Goal: Task Accomplishment & Management: Manage account settings

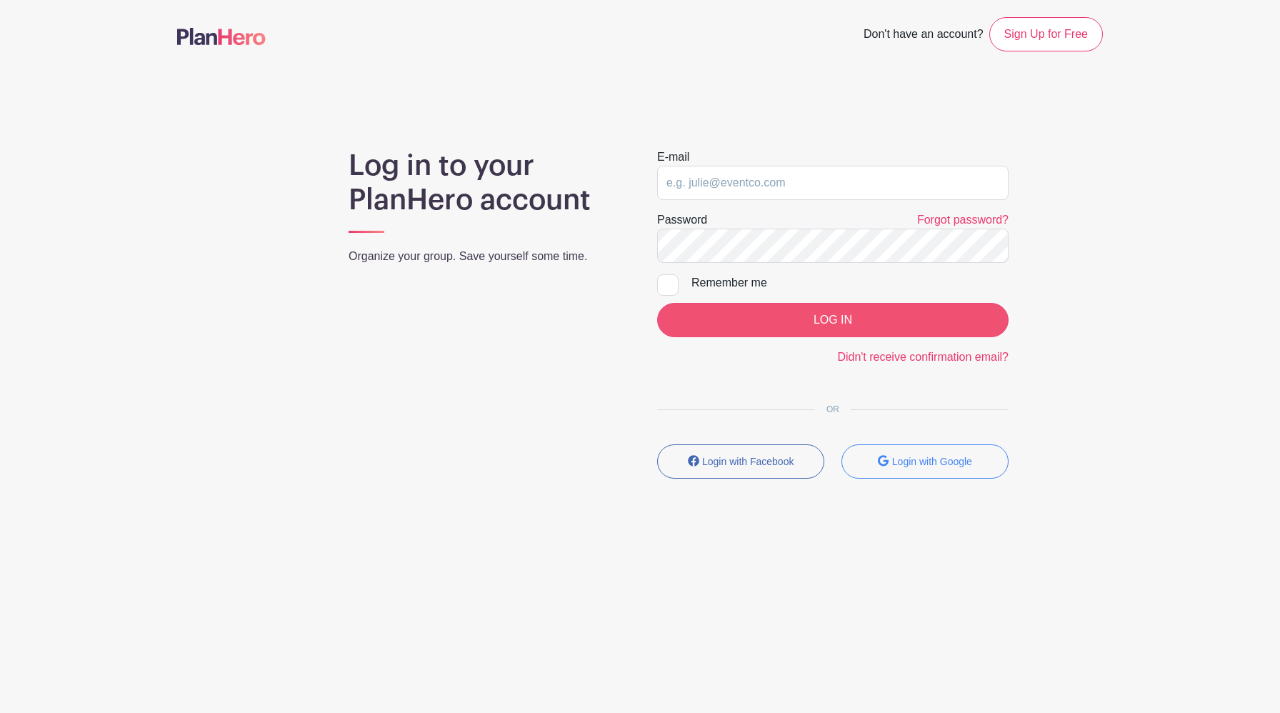
type input "[EMAIL_ADDRESS][DOMAIN_NAME]"
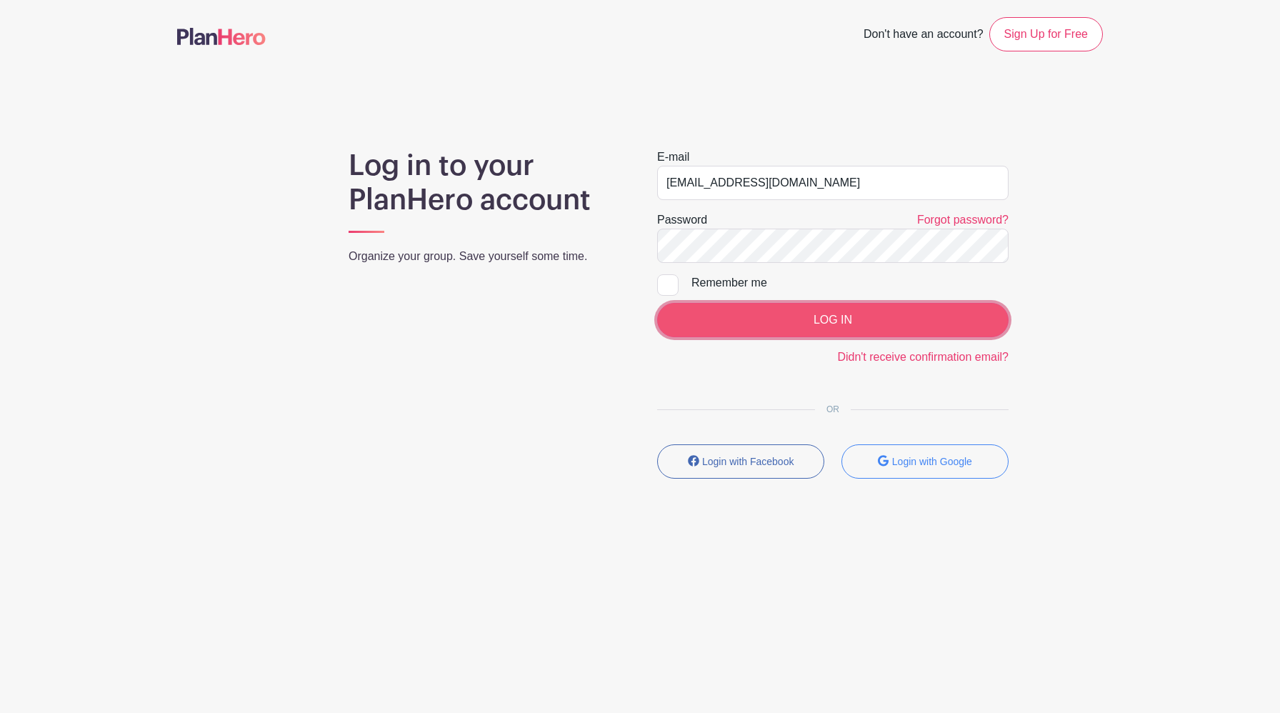
click at [748, 313] on input "LOG IN" at bounding box center [832, 320] width 351 height 34
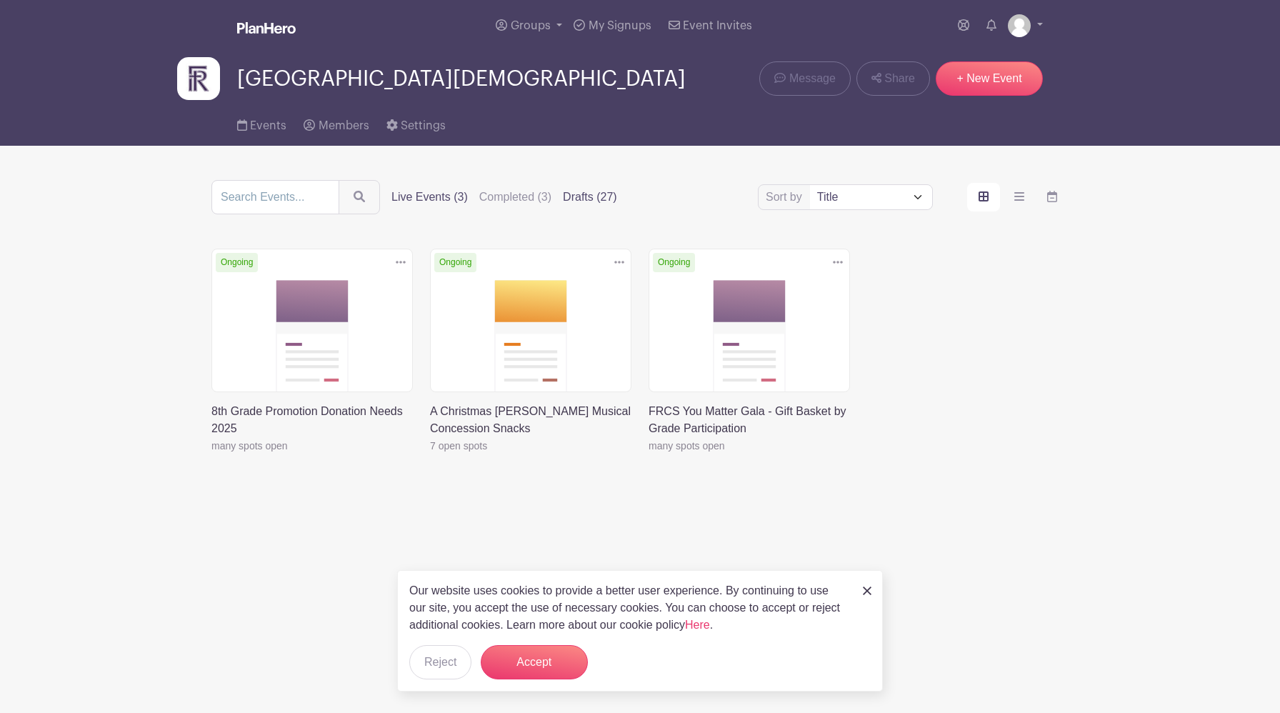
click at [570, 201] on label "Drafts (27)" at bounding box center [590, 197] width 54 height 17
click at [0, 0] on input "Drafts (27)" at bounding box center [0, 0] width 0 height 0
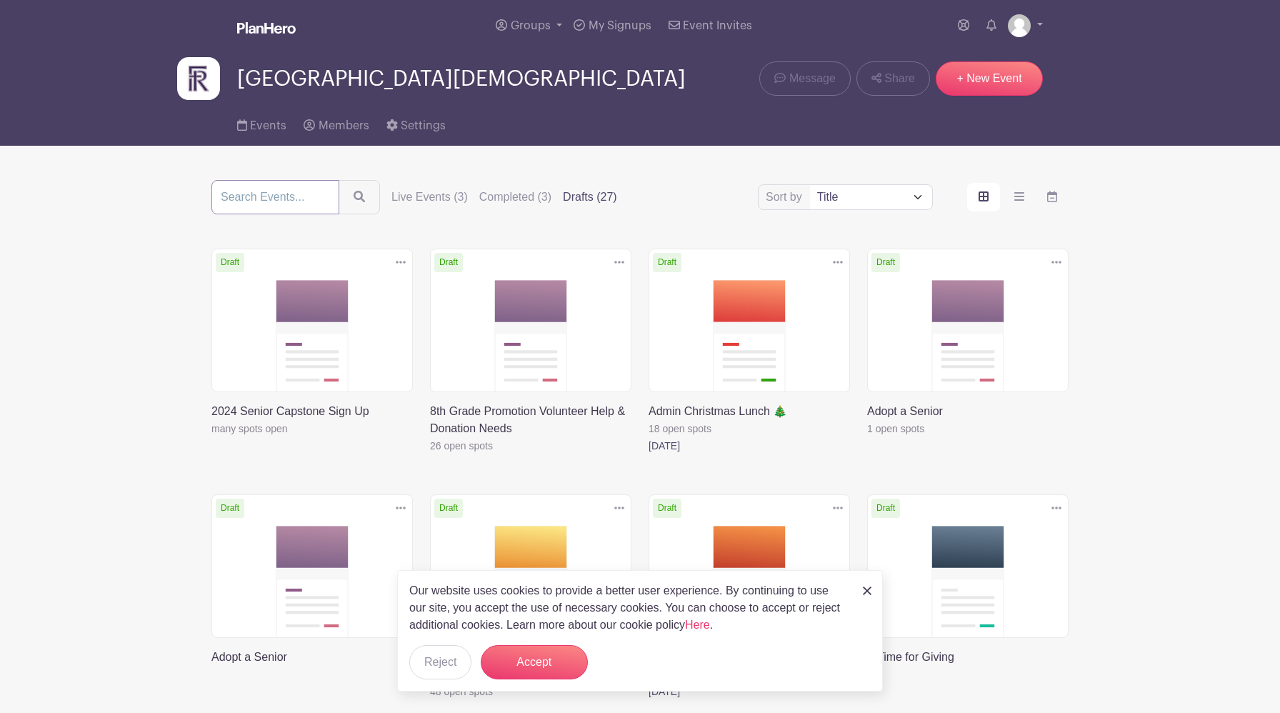
click at [283, 198] on input "search" at bounding box center [275, 197] width 128 height 34
type input "concessions"
click at [338, 180] on button "submit" at bounding box center [358, 197] width 41 height 34
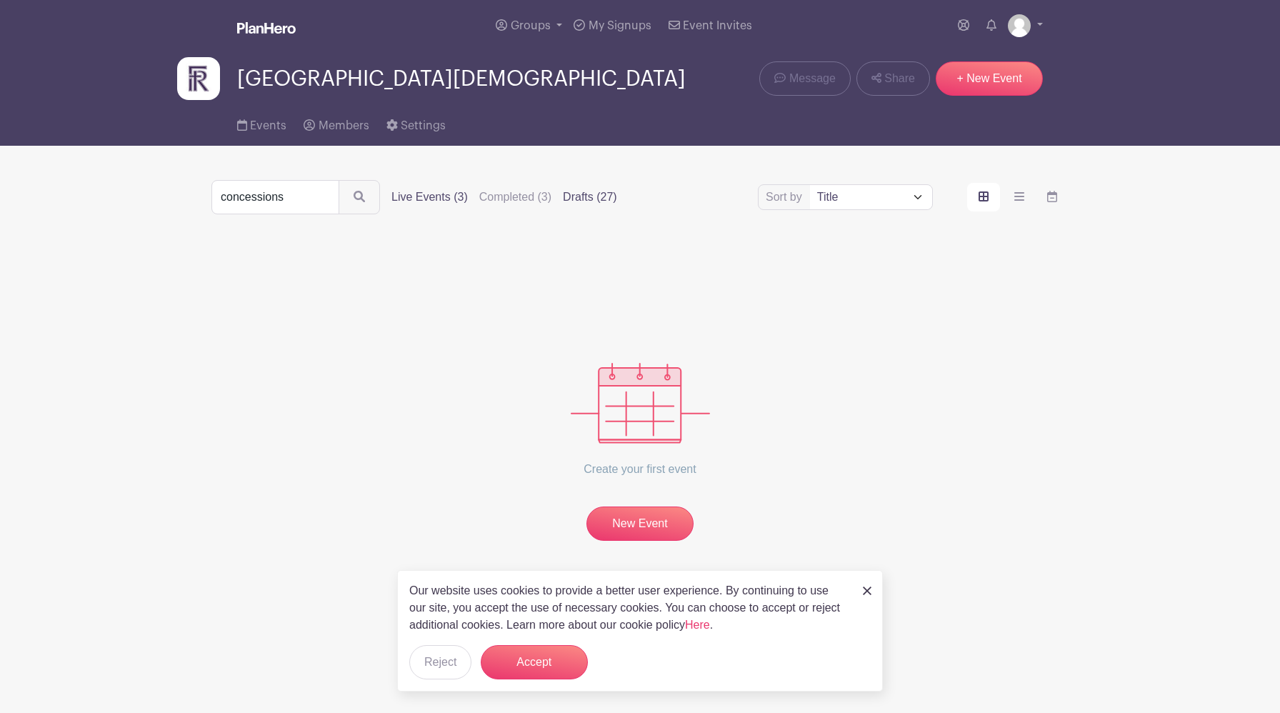
click at [423, 202] on label "Live Events (3)" at bounding box center [429, 197] width 76 height 17
click at [0, 0] on input "Live Events (3)" at bounding box center [0, 0] width 0 height 0
click at [423, 199] on label "Live Events (3)" at bounding box center [429, 197] width 76 height 17
click at [0, 0] on input "Live Events (3)" at bounding box center [0, 0] width 0 height 0
click at [417, 199] on label "Live Events (3)" at bounding box center [429, 197] width 76 height 17
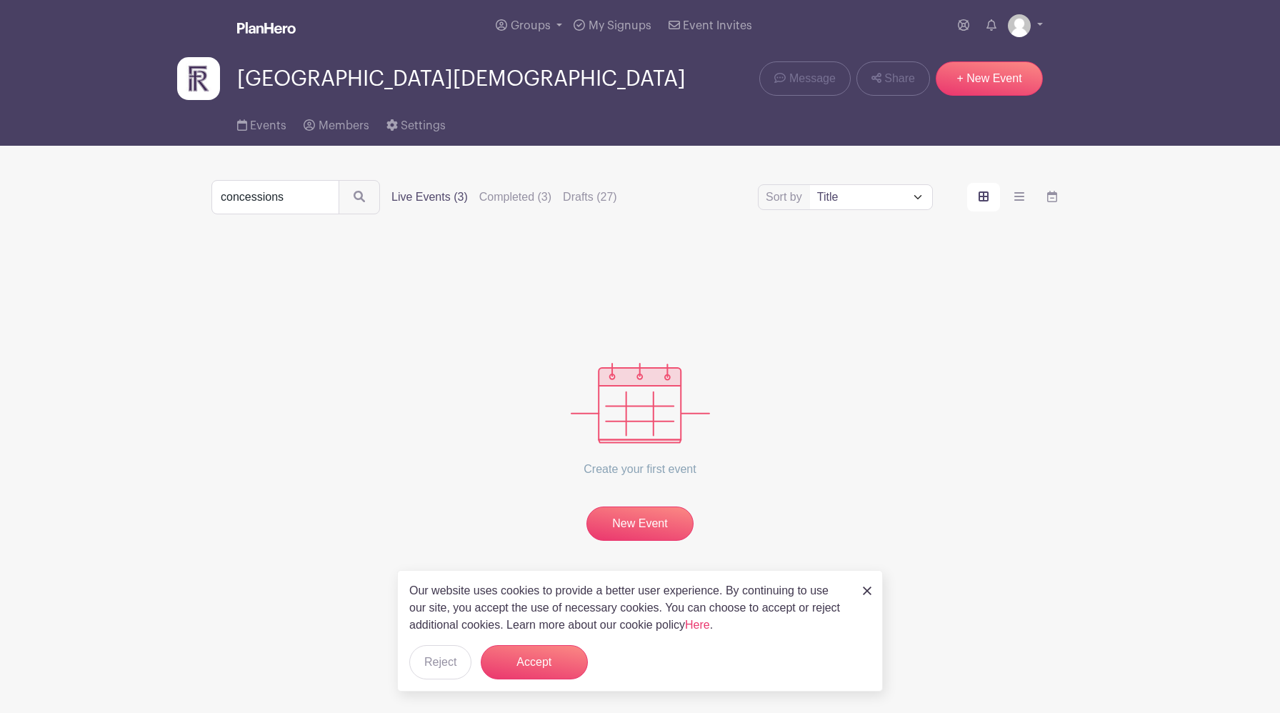
click at [0, 0] on input "Live Events (3)" at bounding box center [0, 0] width 0 height 0
drag, startPoint x: 298, startPoint y: 194, endPoint x: 177, endPoint y: 191, distance: 121.4
click at [177, 194] on turbo-frame "concessions Sort by Title Recently modified Newest Upcoming dates Live Events (…" at bounding box center [639, 360] width 925 height 361
click at [403, 191] on label "Live Events (3)" at bounding box center [429, 197] width 76 height 17
click at [0, 0] on input "Live Events (3)" at bounding box center [0, 0] width 0 height 0
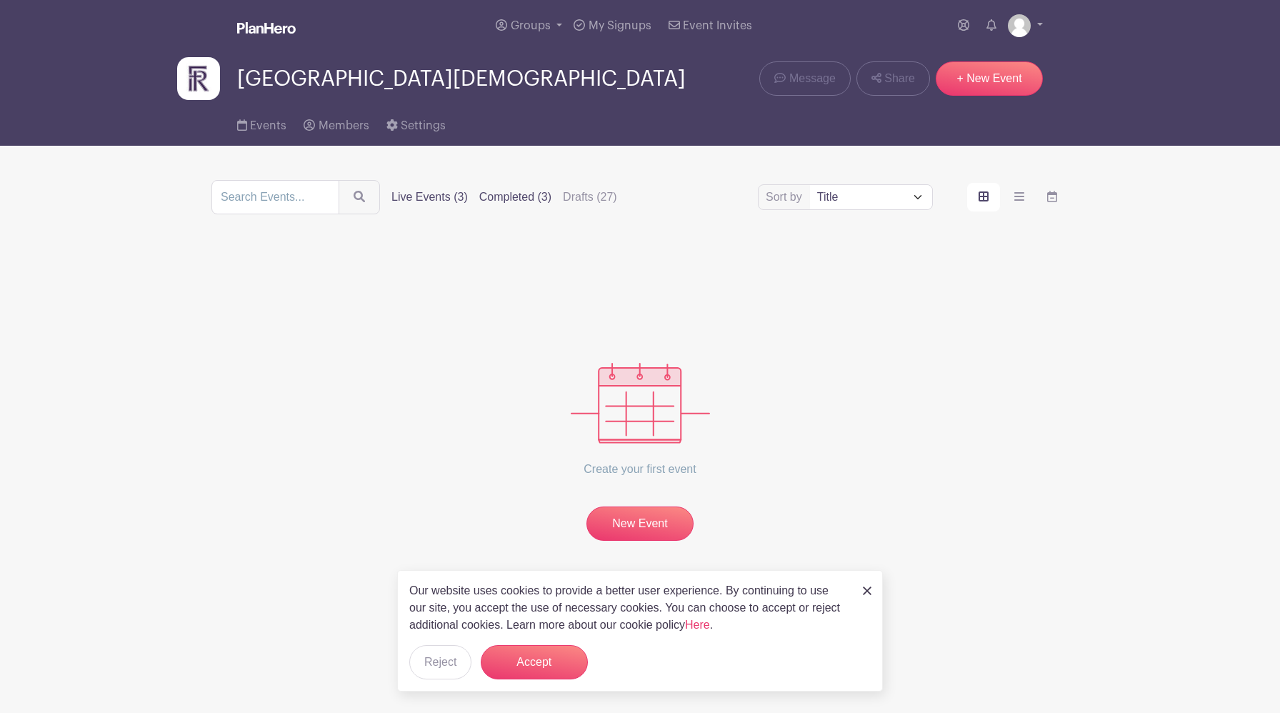
click at [495, 194] on label "Completed (3)" at bounding box center [515, 197] width 72 height 17
click at [0, 0] on input "Completed (3)" at bounding box center [0, 0] width 0 height 0
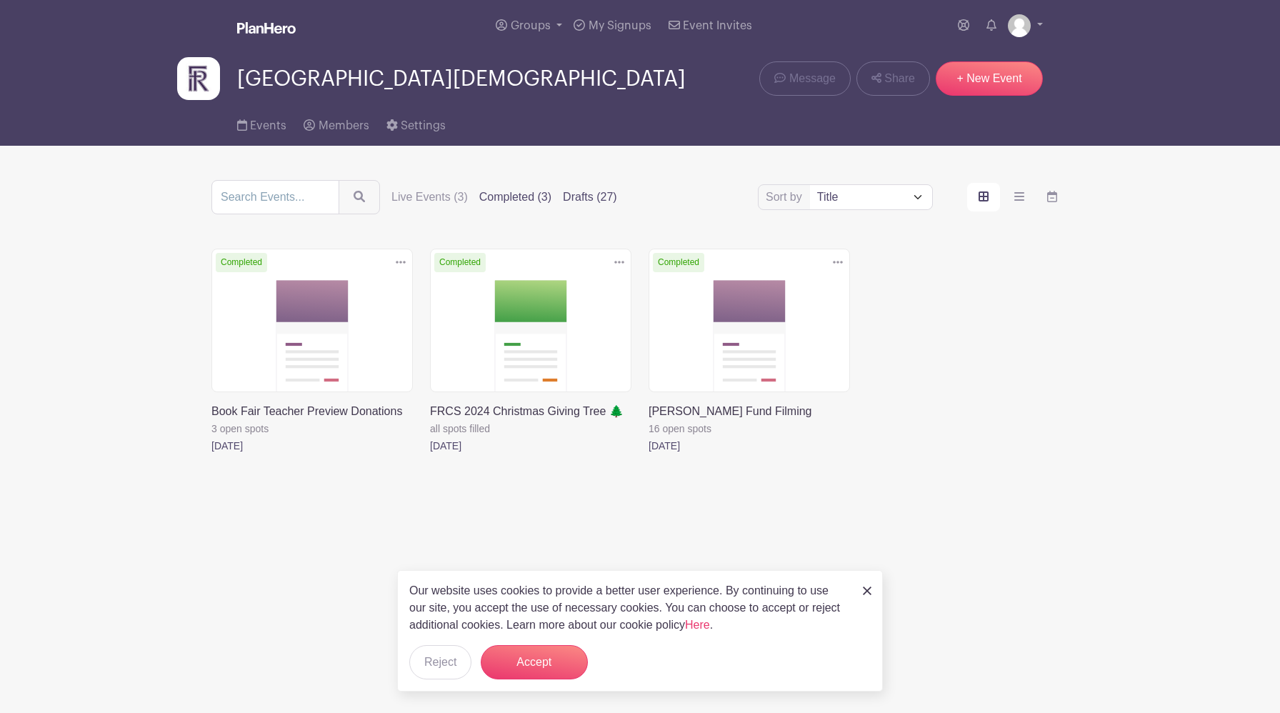
click at [567, 199] on label "Drafts (27)" at bounding box center [590, 197] width 54 height 17
click at [0, 0] on input "Drafts (27)" at bounding box center [0, 0] width 0 height 0
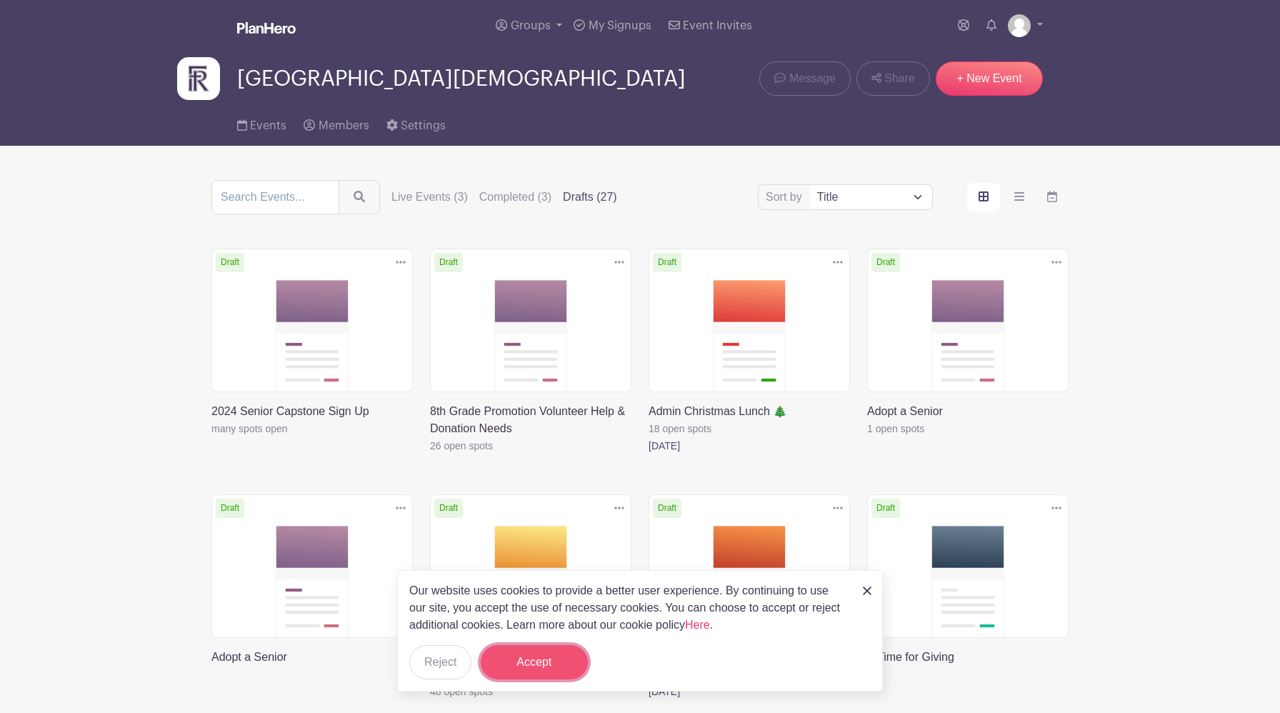
click at [528, 661] on button "Accept" at bounding box center [534, 662] width 107 height 34
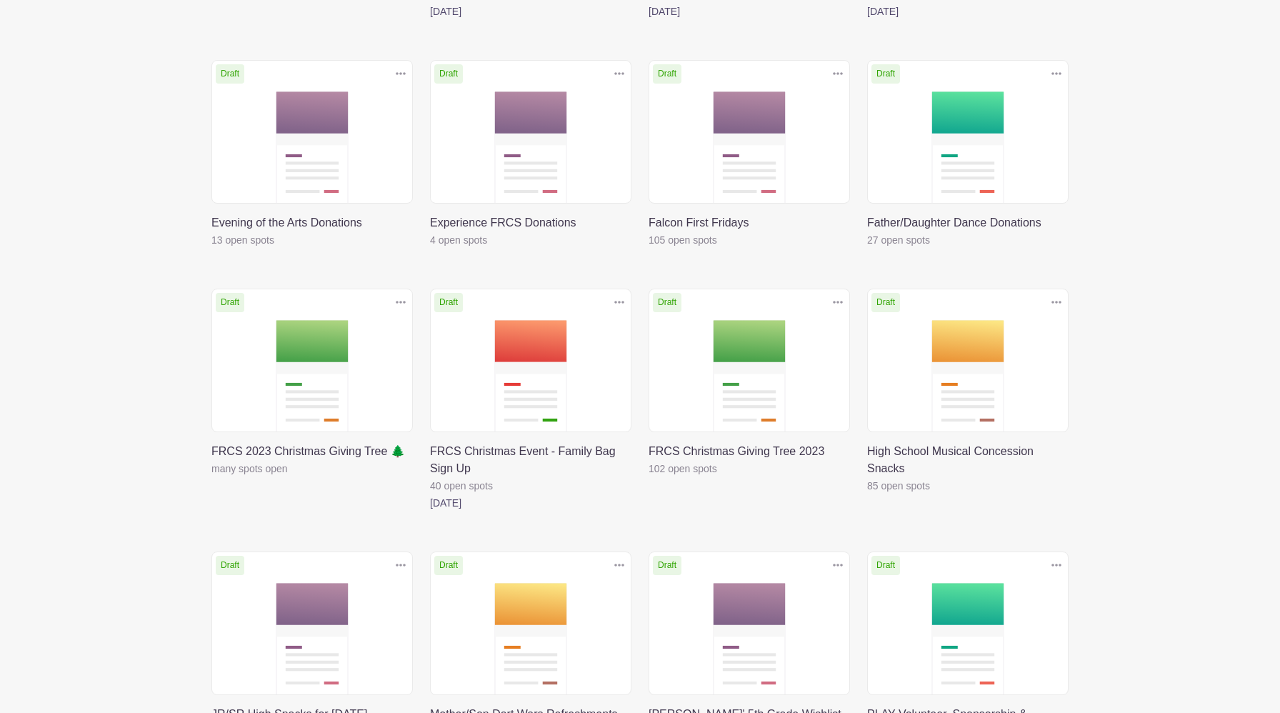
scroll to position [930, 0]
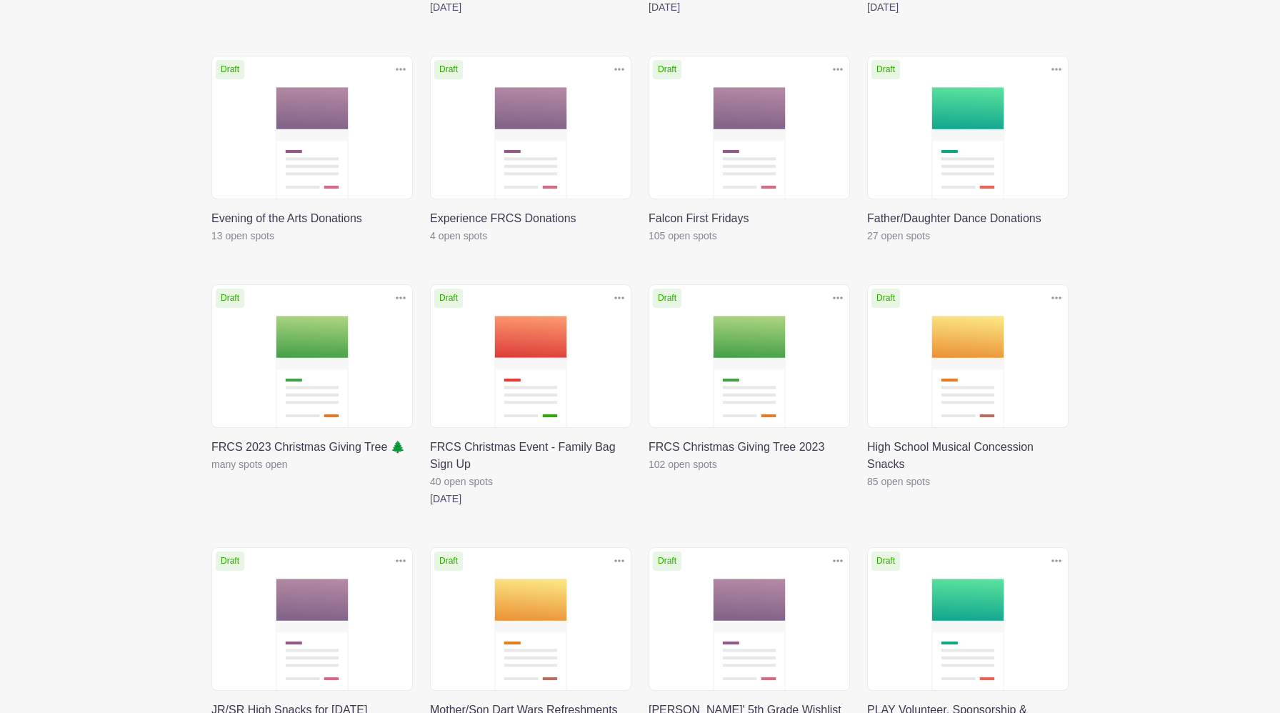
click at [867, 490] on link at bounding box center [867, 490] width 0 height 0
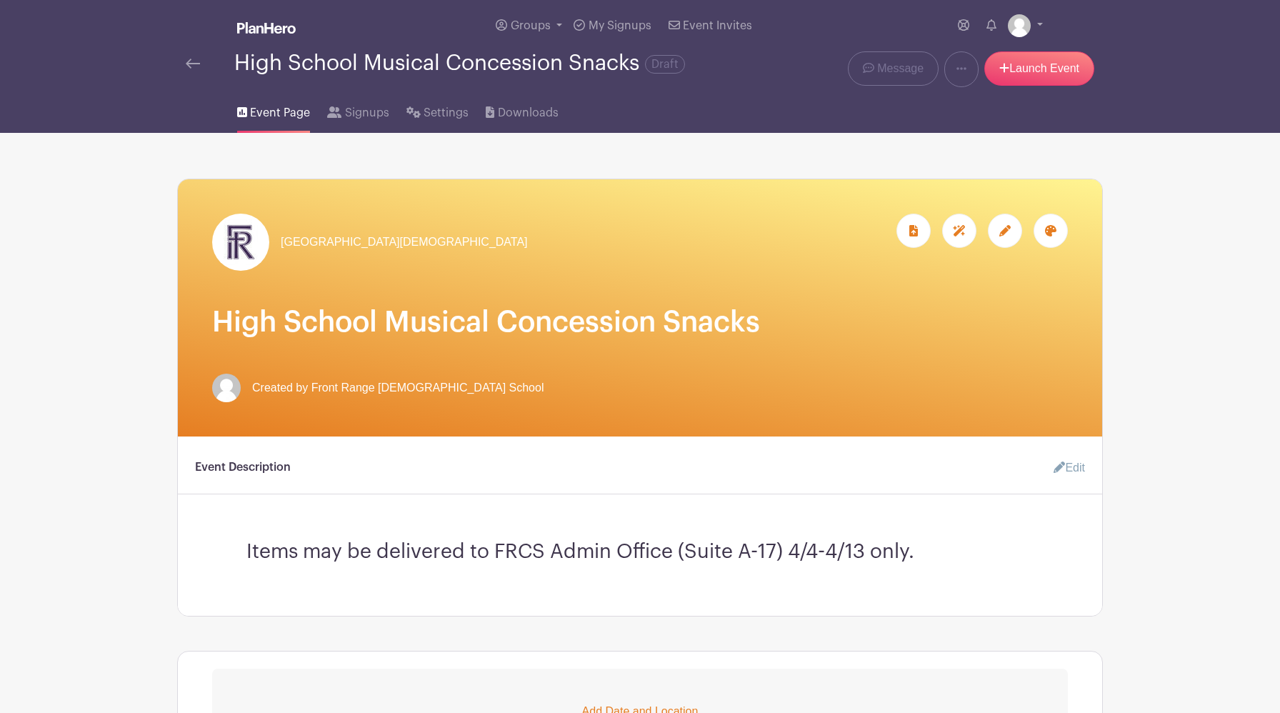
click at [191, 66] on img at bounding box center [193, 64] width 14 height 10
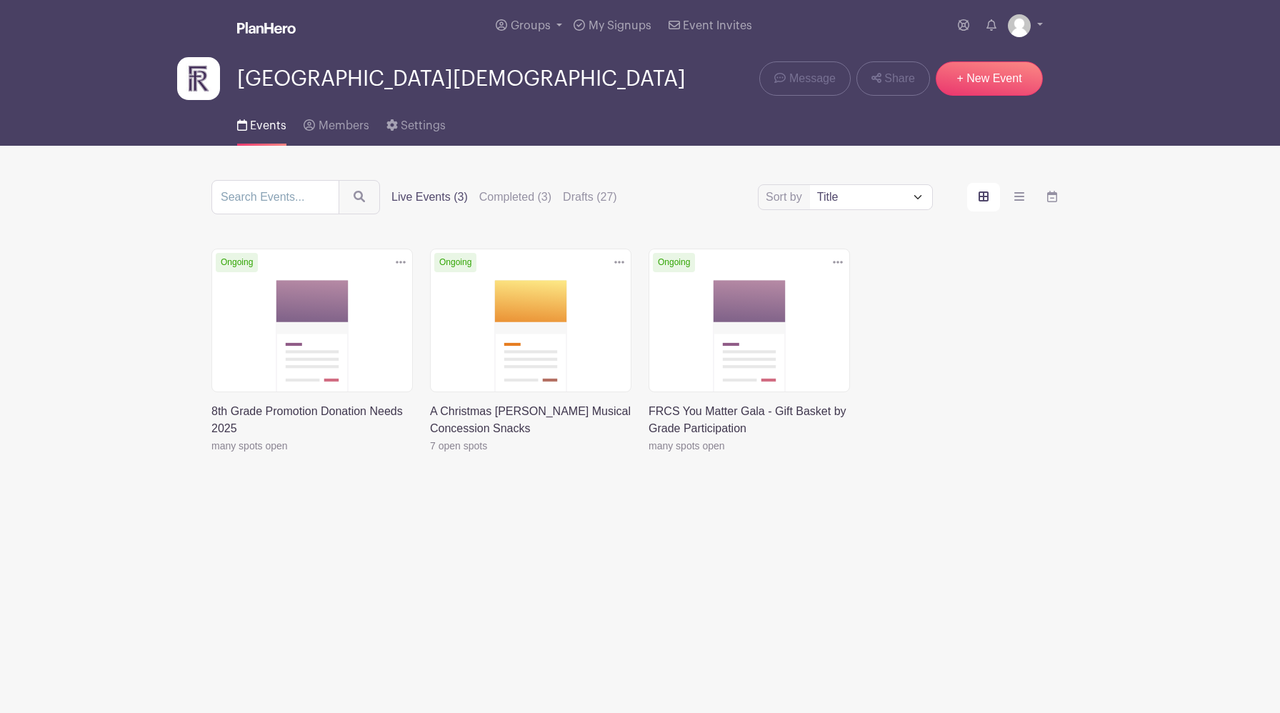
click at [211, 454] on link at bounding box center [211, 454] width 0 height 0
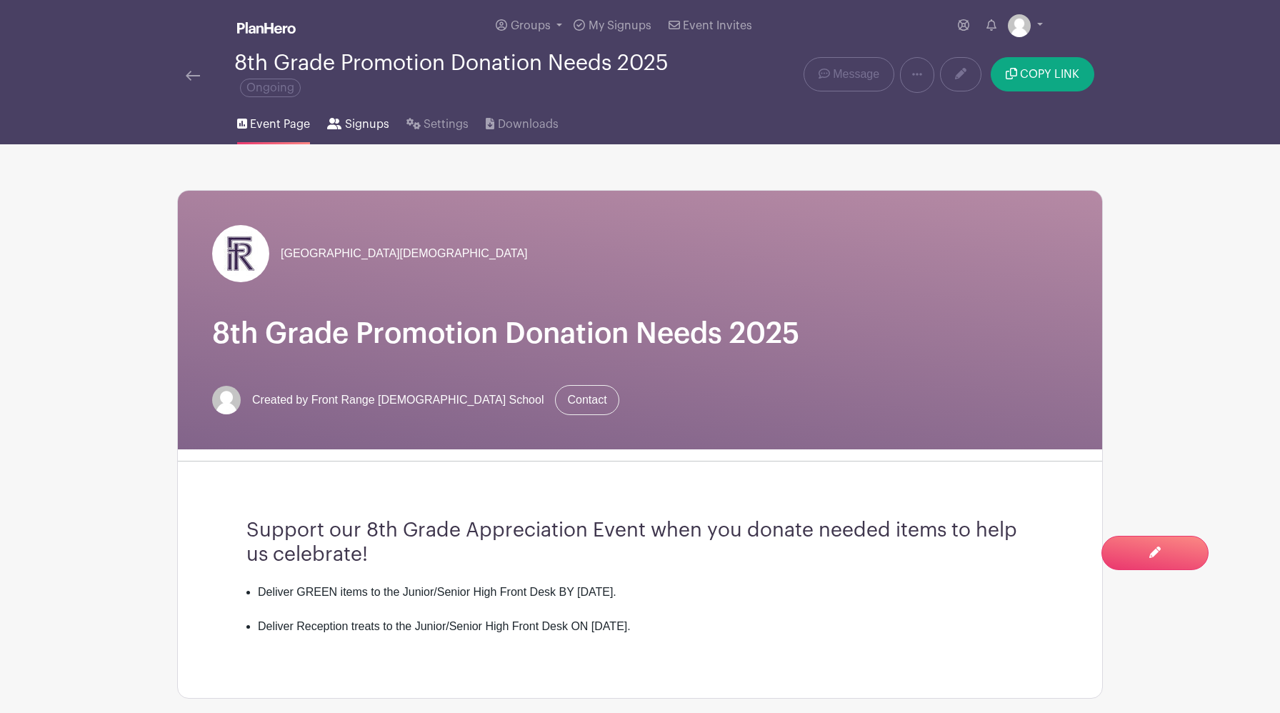
click at [358, 126] on span "Signups" at bounding box center [367, 124] width 44 height 17
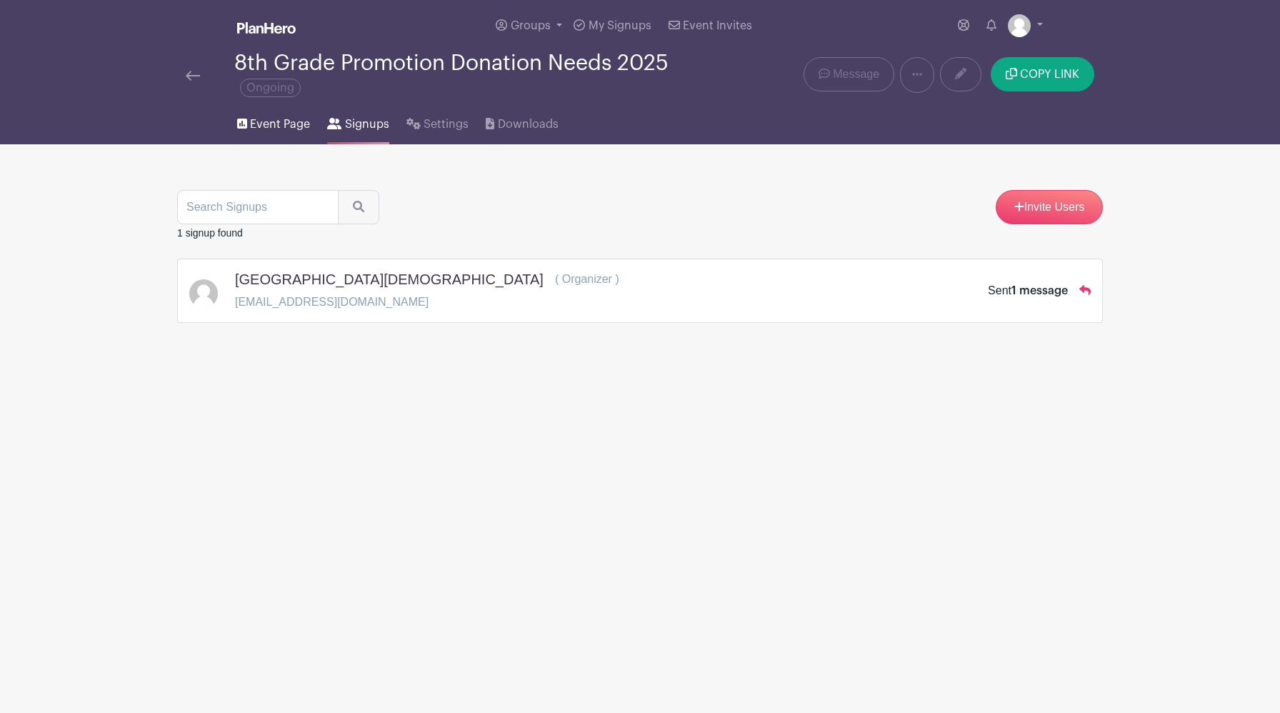
click at [283, 123] on span "Event Page" at bounding box center [280, 124] width 60 height 17
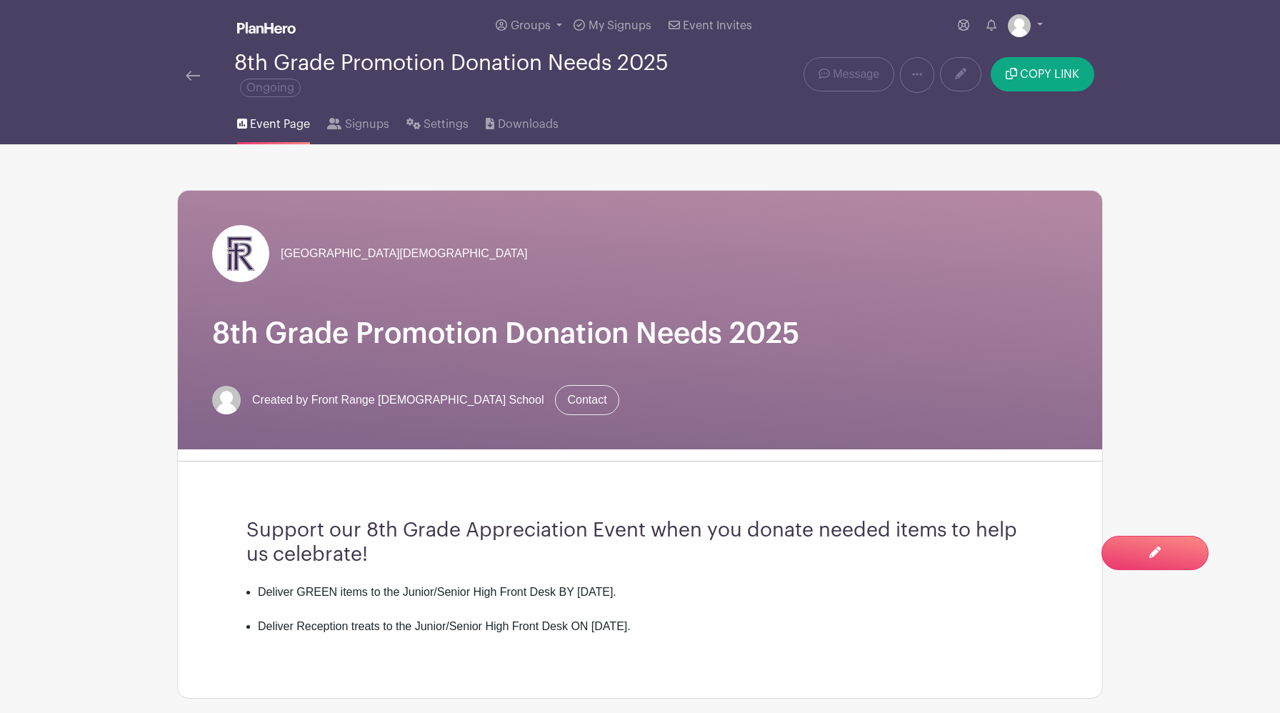
click at [283, 123] on span "Event Page" at bounding box center [280, 124] width 60 height 17
